Goal: Task Accomplishment & Management: Use online tool/utility

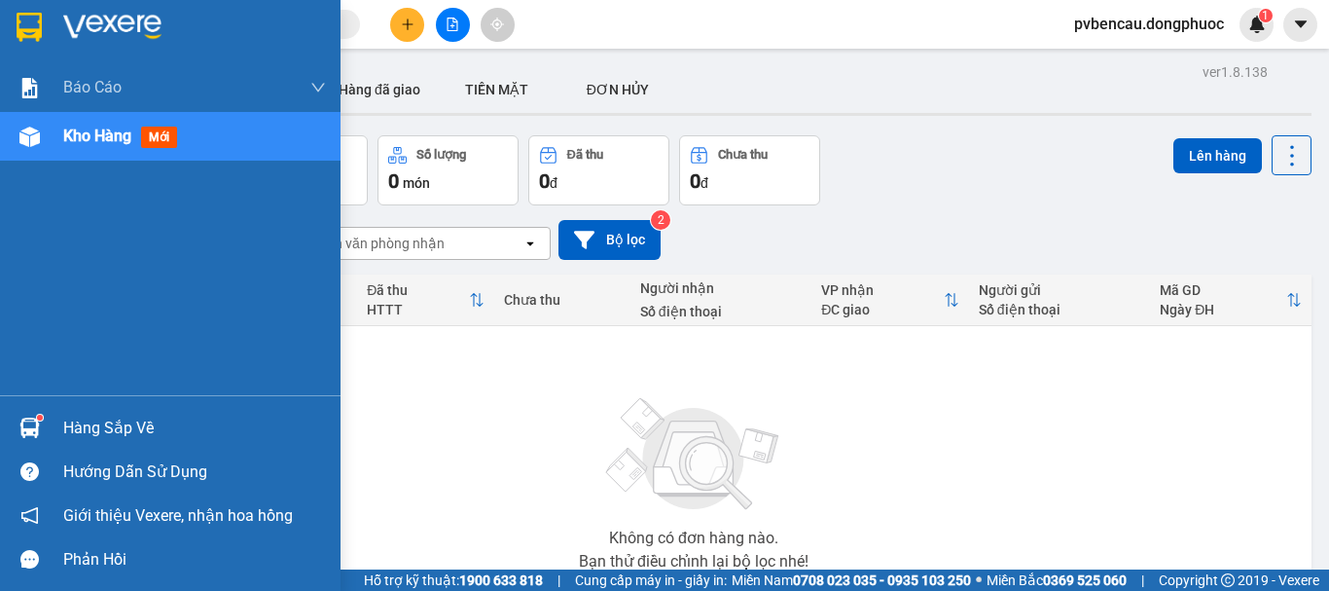
click at [36, 418] on img at bounding box center [29, 428] width 20 height 20
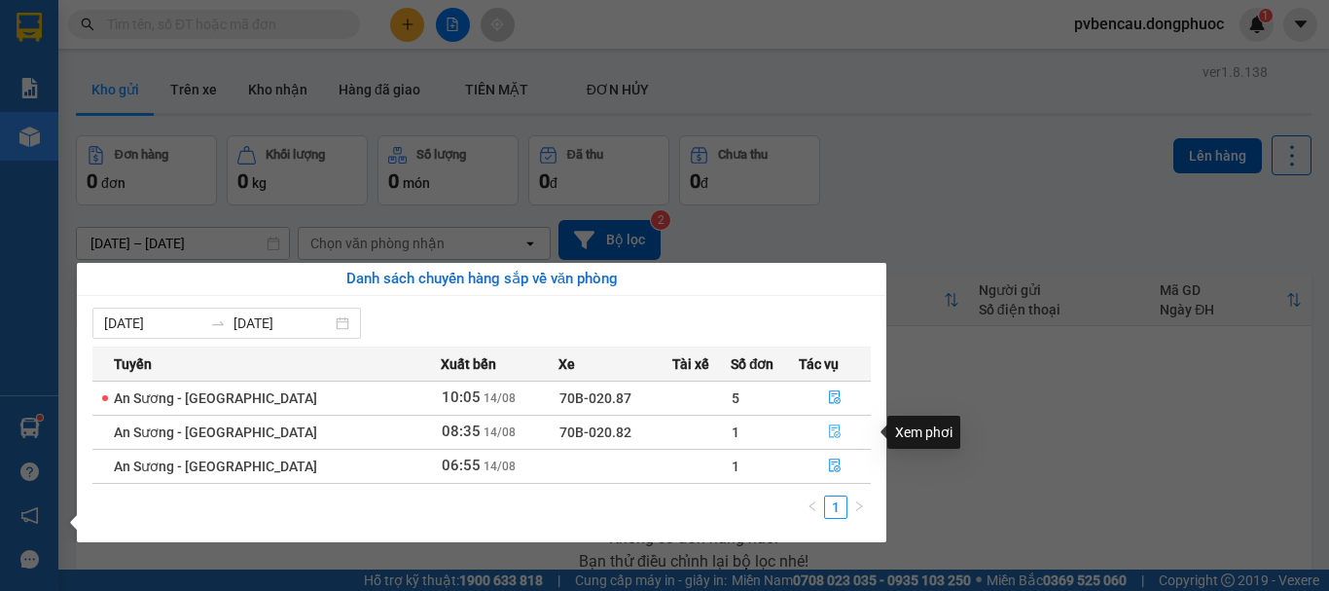
click at [832, 436] on icon "file-done" at bounding box center [835, 431] width 14 height 14
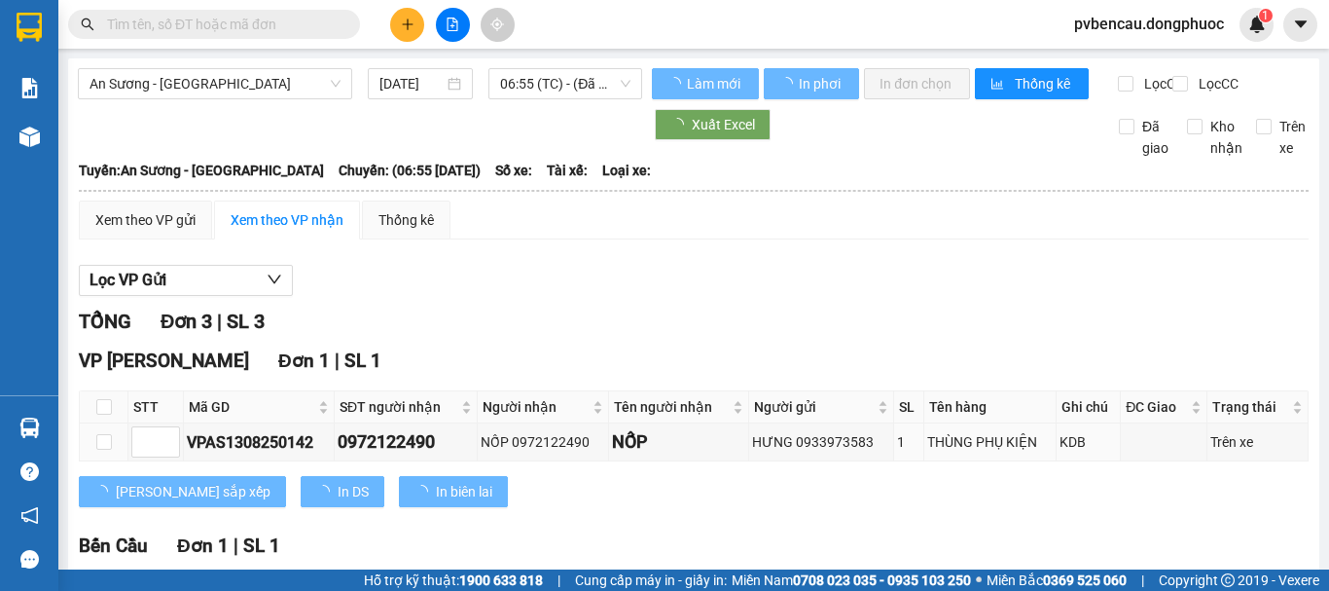
scroll to position [292, 0]
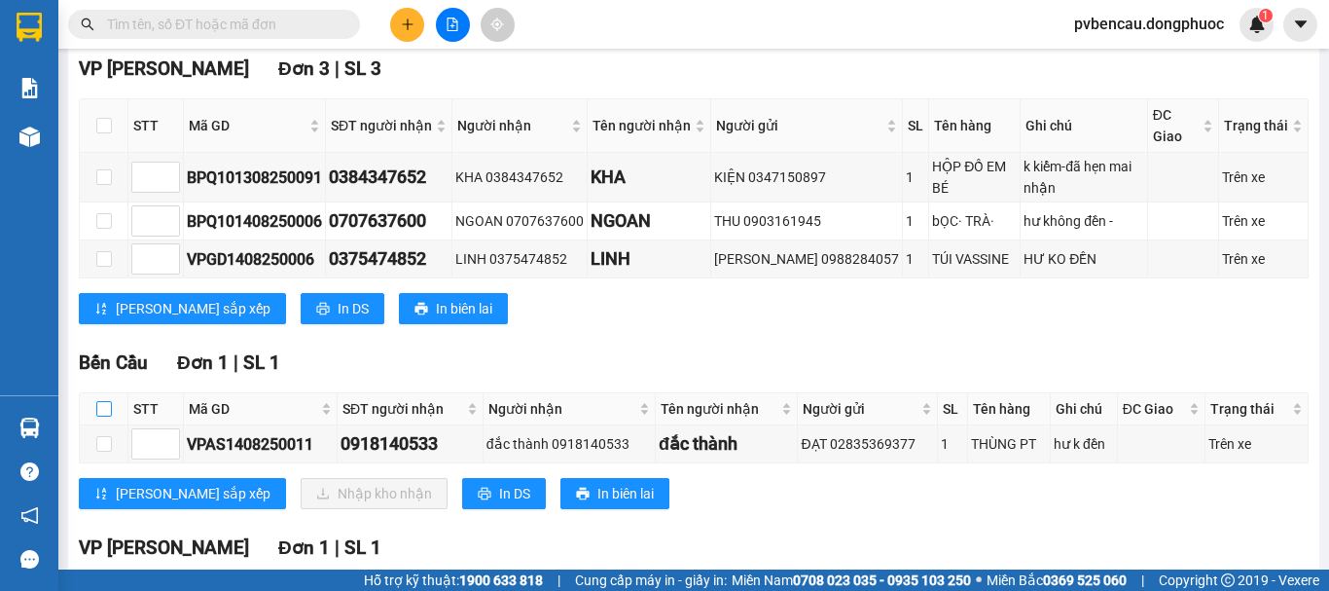
click at [99, 401] on input "checkbox" at bounding box center [104, 409] width 16 height 16
checkbox input "true"
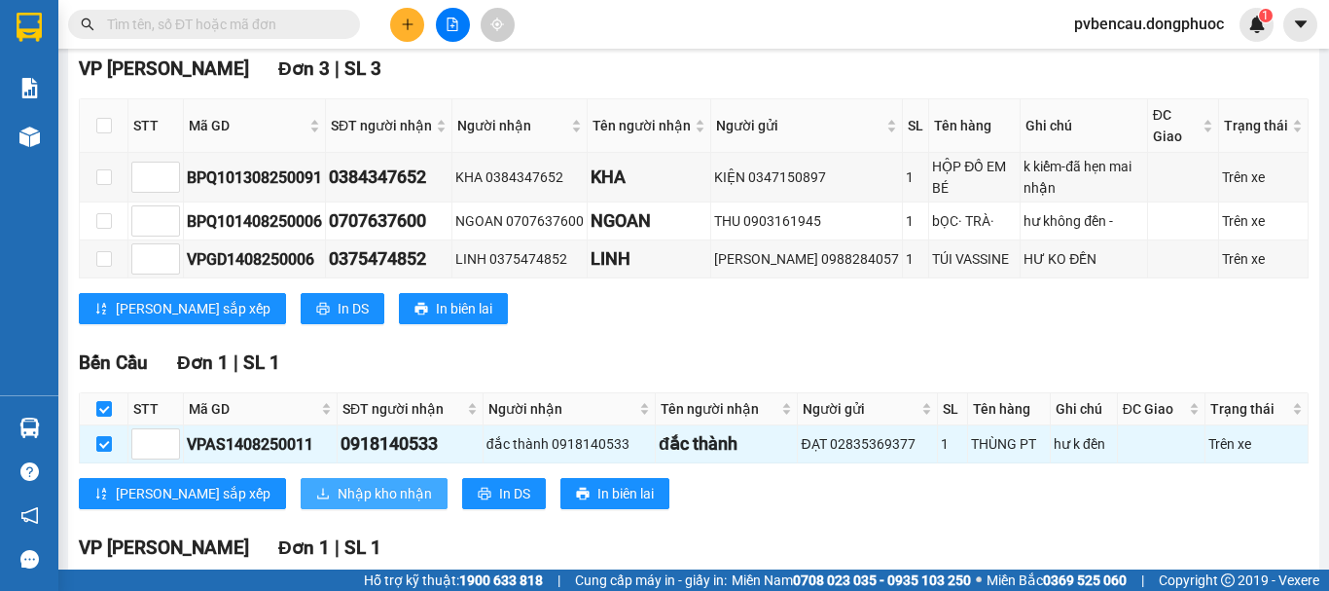
click at [338, 483] on span "Nhập kho nhận" at bounding box center [385, 493] width 94 height 21
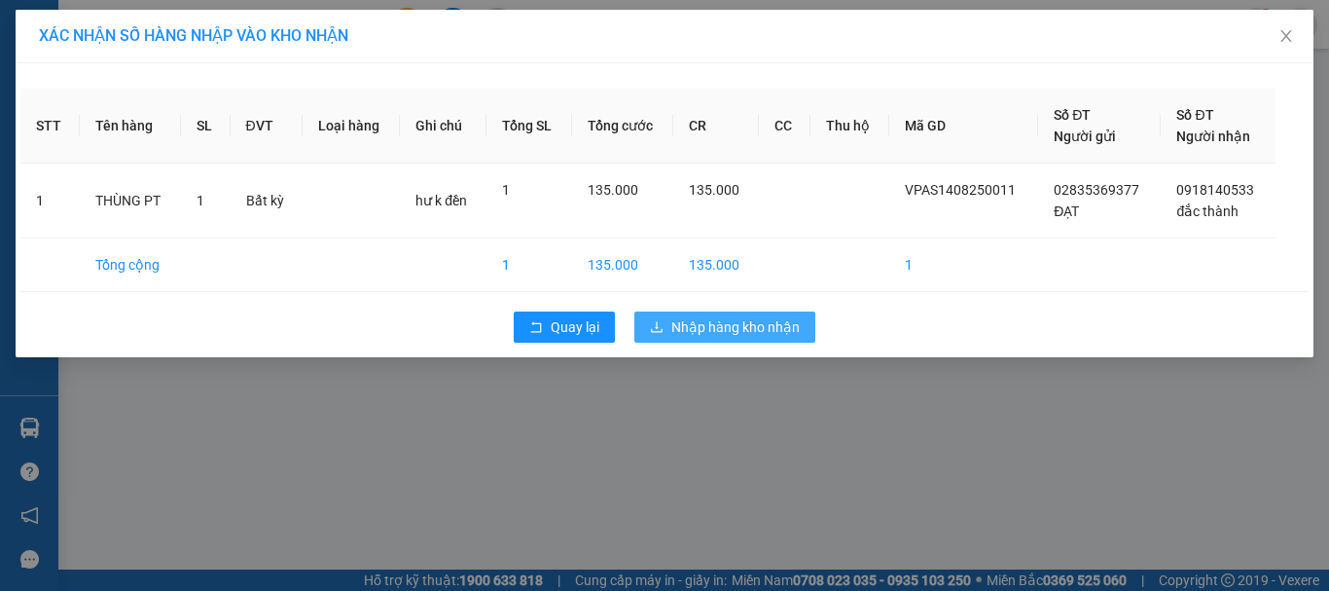
click at [712, 322] on span "Nhập hàng kho nhận" at bounding box center [736, 326] width 128 height 21
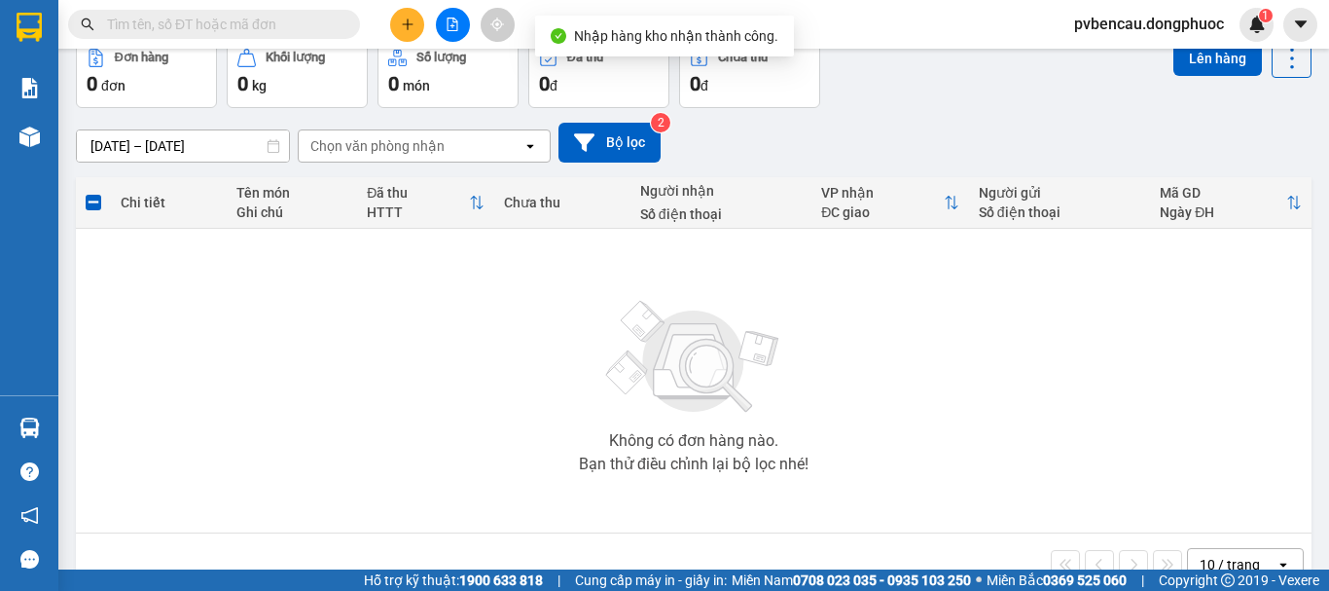
scroll to position [141, 0]
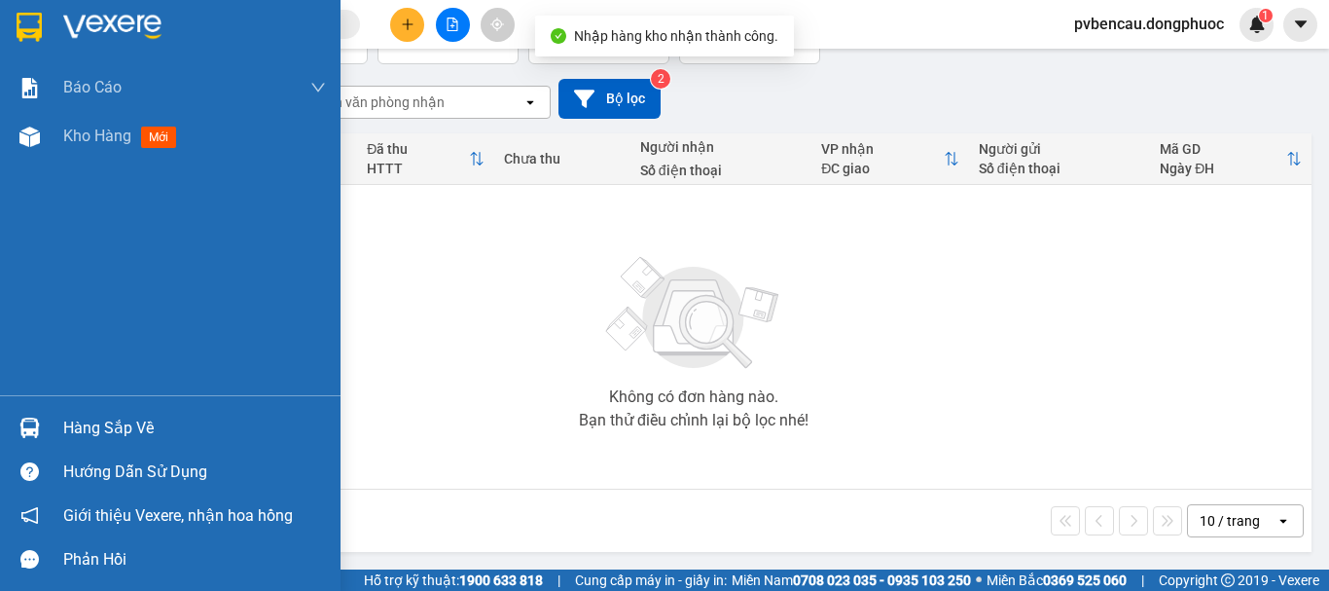
drag, startPoint x: 65, startPoint y: 426, endPoint x: 78, endPoint y: 431, distance: 13.6
click at [68, 427] on div "Hàng sắp về" at bounding box center [194, 428] width 263 height 29
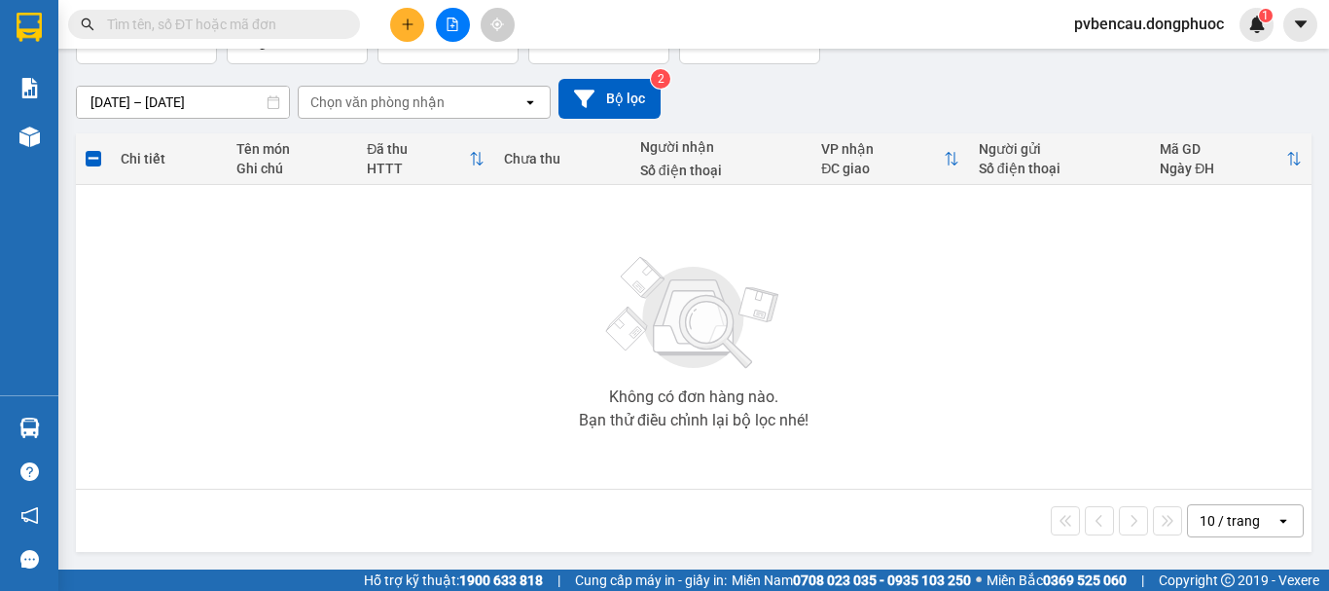
click at [968, 395] on section "Kết quả tìm kiếm ( 0 ) Bộ lọc No Data pvbencau.dongphuoc 1 Báo cáo Mẫu 1: Báo c…" at bounding box center [664, 295] width 1329 height 591
